Goal: Find specific page/section: Find specific page/section

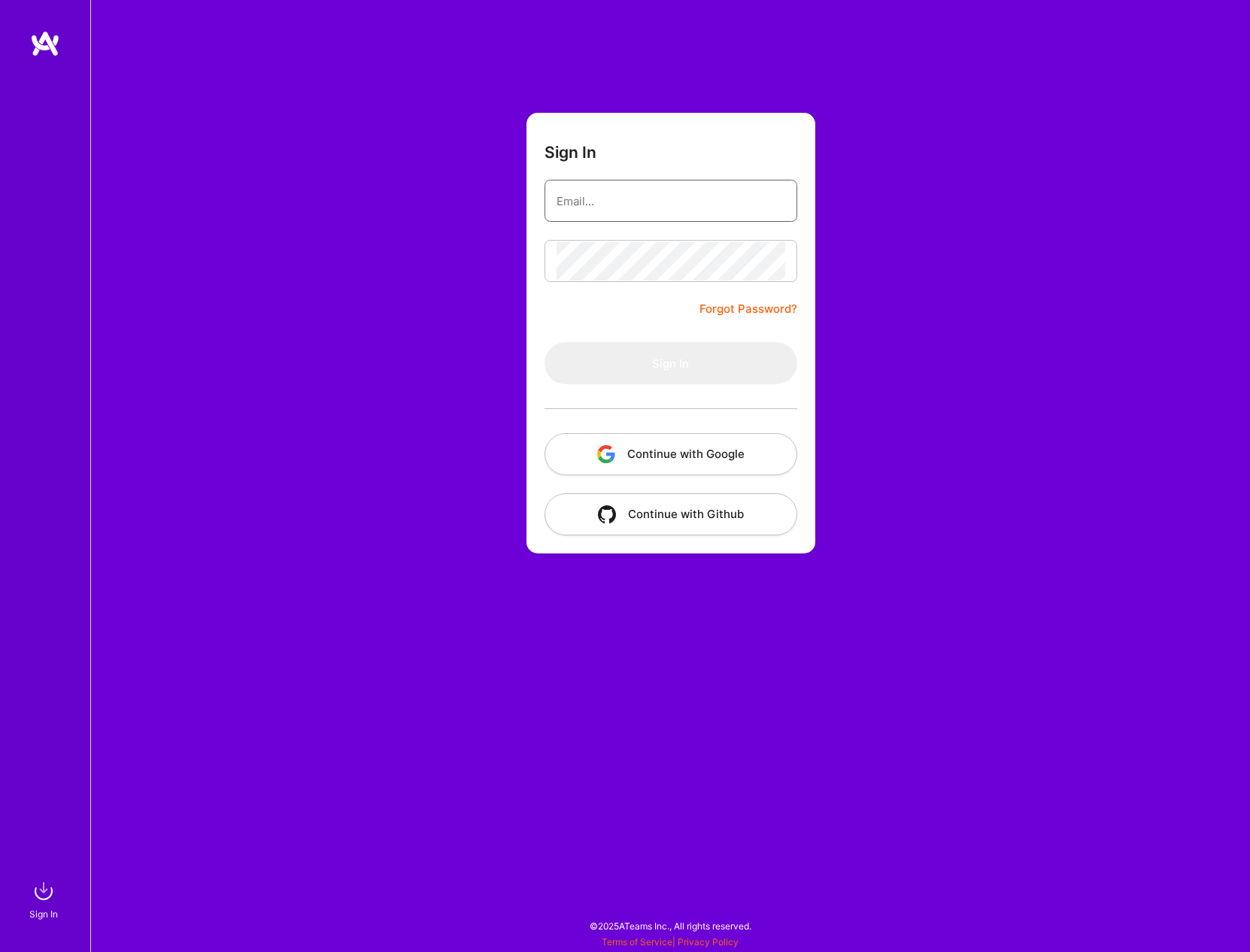
type input "[PERSON_NAME][EMAIL_ADDRESS][DOMAIN_NAME]"
click at [715, 459] on button "Continue with Google" at bounding box center [671, 454] width 253 height 42
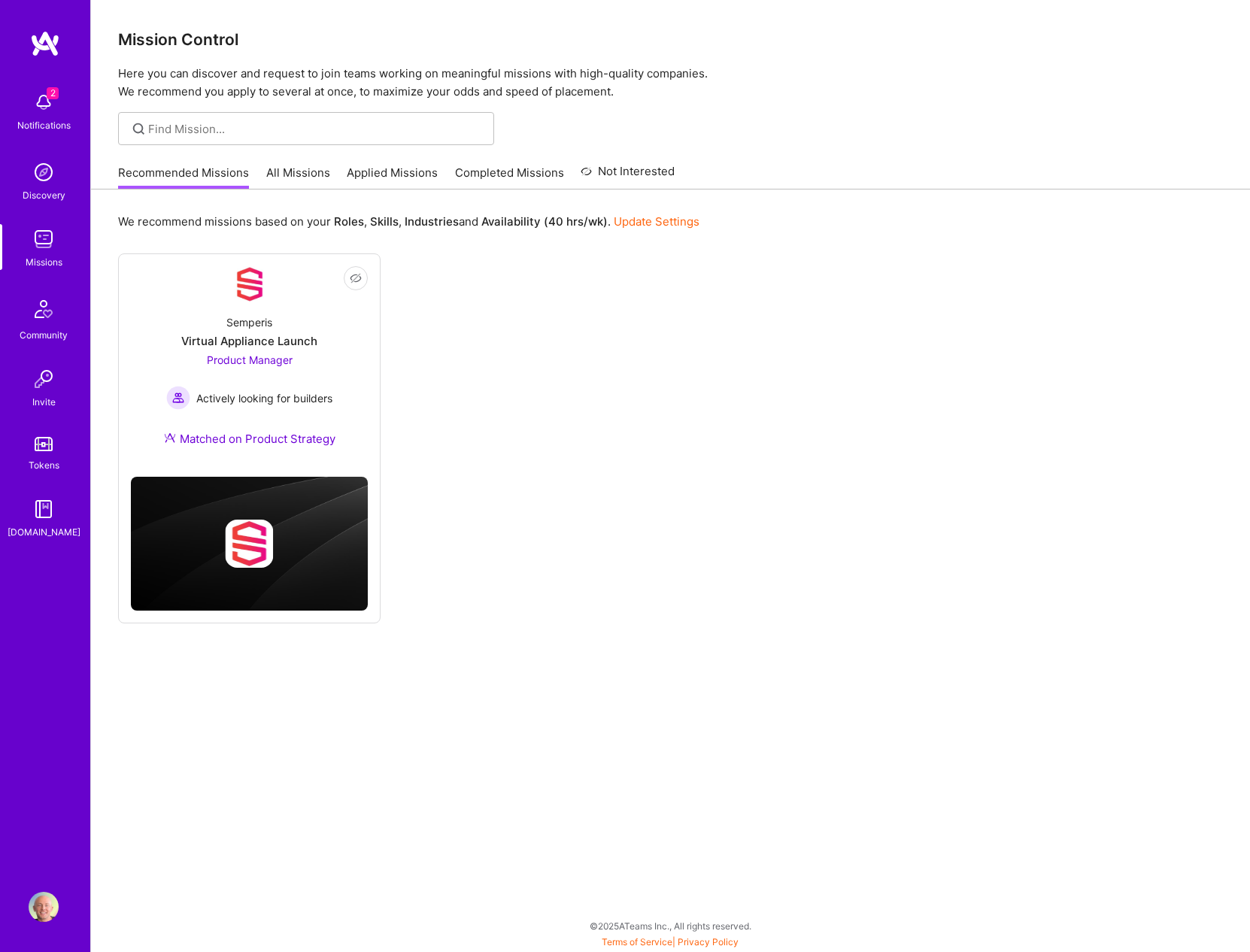
click at [310, 167] on link "All Missions" at bounding box center [298, 178] width 64 height 25
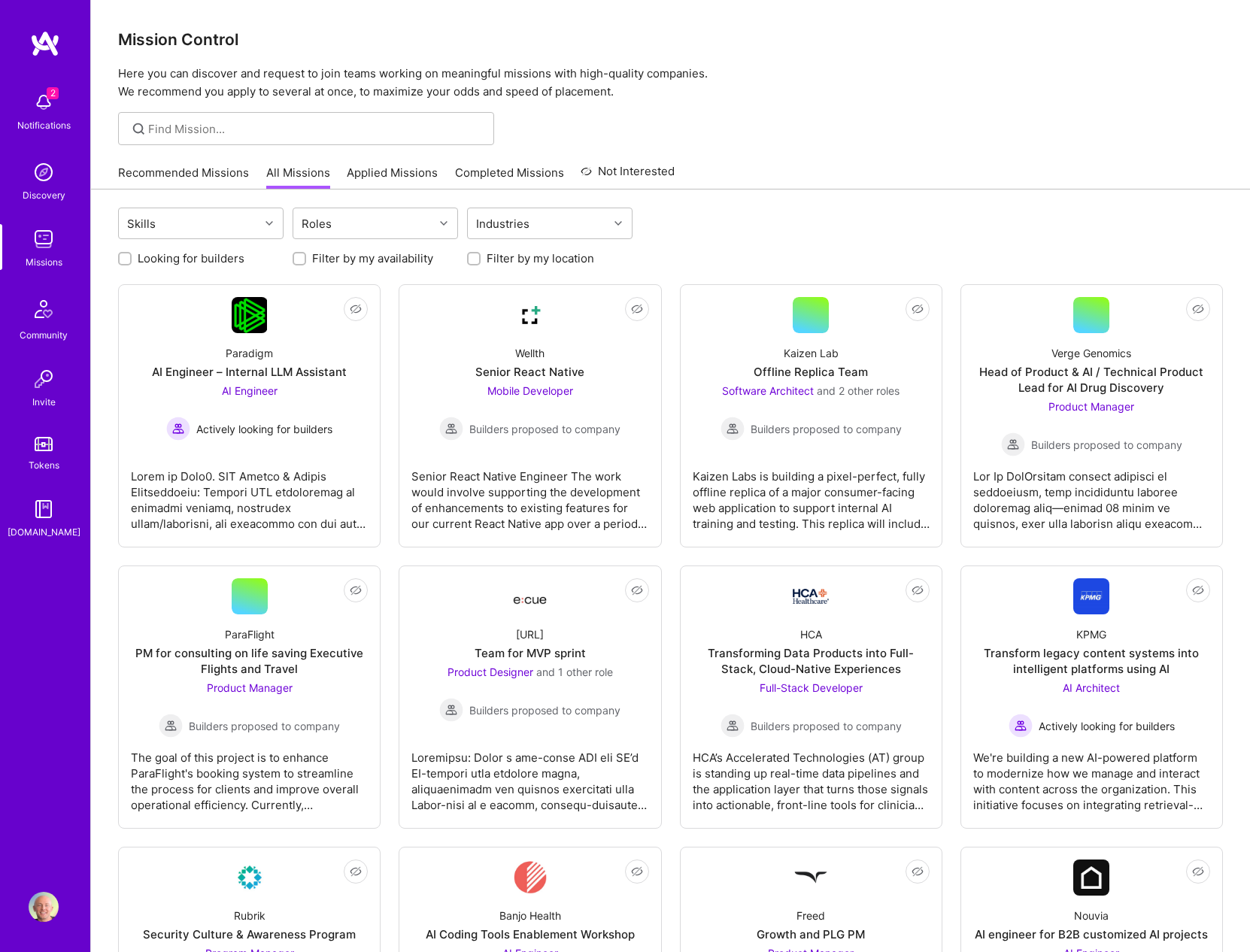
click at [194, 256] on label "Looking for builders" at bounding box center [190, 258] width 107 height 16
click at [132, 256] on input "Looking for builders" at bounding box center [127, 259] width 11 height 11
checkbox input "true"
